Goal: Check status

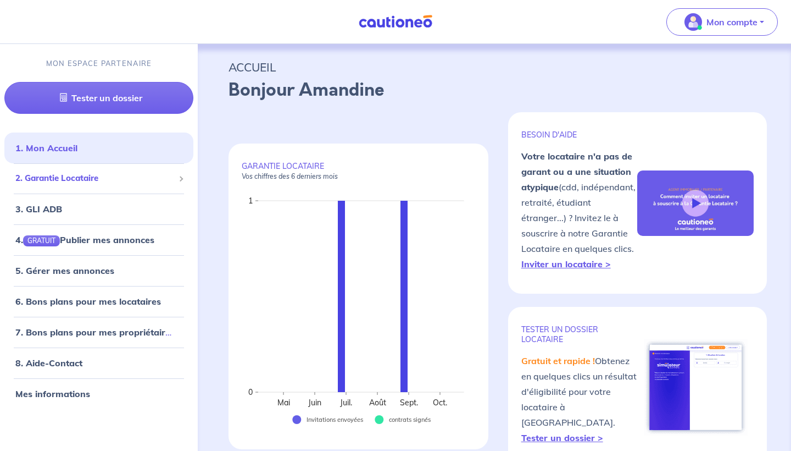
click at [91, 173] on span "2. Garantie Locataire" at bounding box center [94, 178] width 159 height 13
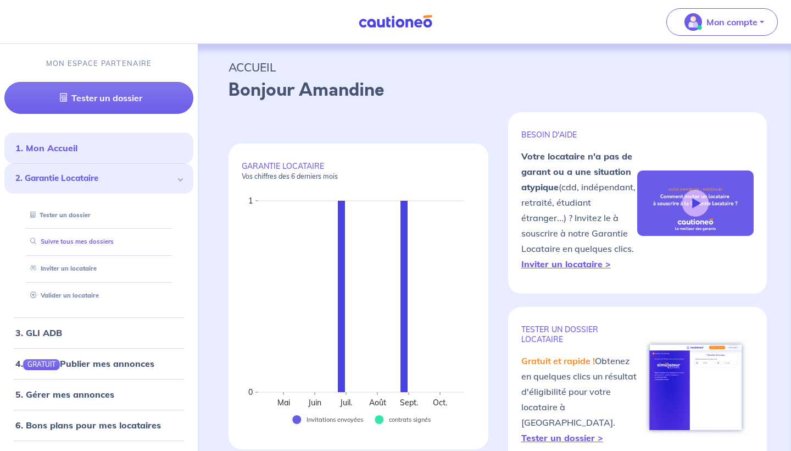
click at [91, 237] on link "Suivre tous mes dossiers" at bounding box center [70, 241] width 88 height 8
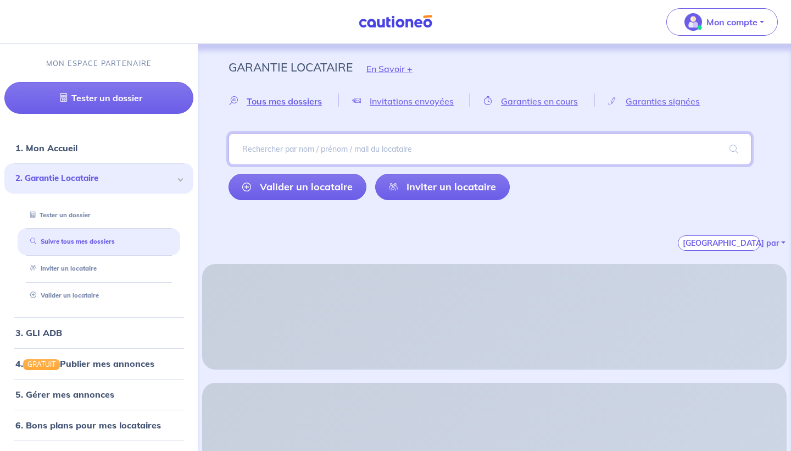
click at [336, 155] on input "search" at bounding box center [490, 149] width 523 height 32
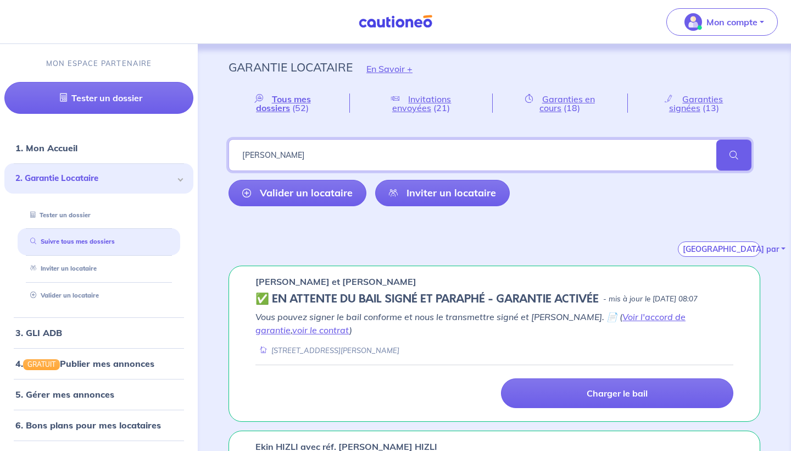
type input "[PERSON_NAME]"
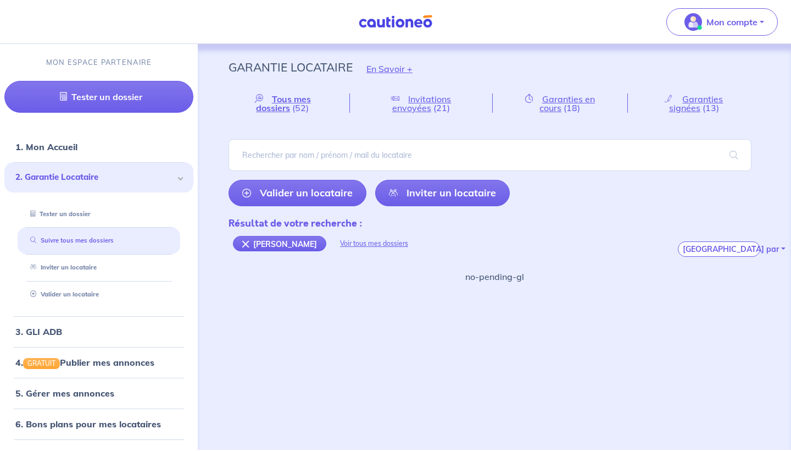
click at [67, 244] on link "Suivre tous mes dossiers" at bounding box center [70, 240] width 88 height 8
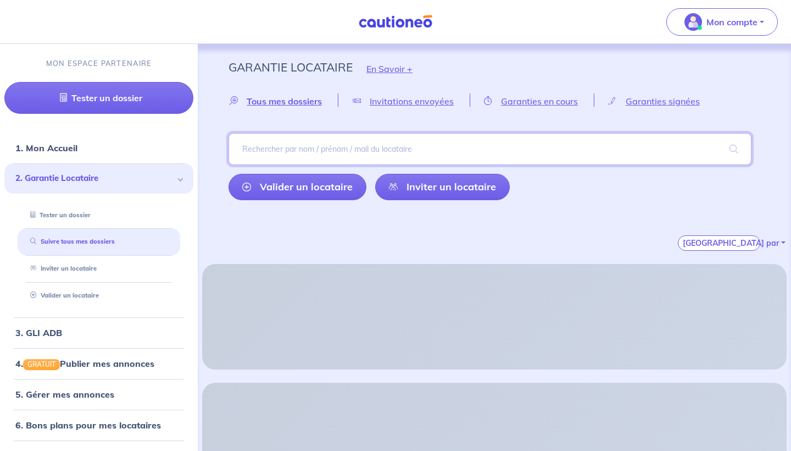
click at [351, 145] on input "search" at bounding box center [490, 149] width 523 height 32
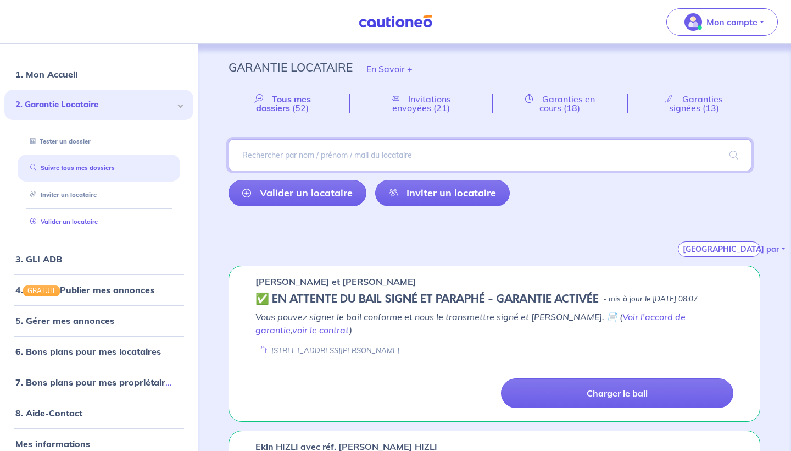
scroll to position [75, 0]
click at [377, 155] on input "search" at bounding box center [490, 155] width 523 height 32
